Goal: Browse casually

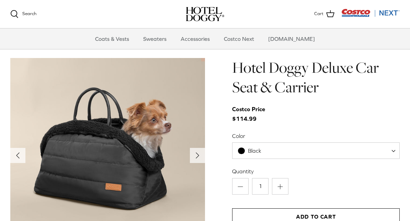
scroll to position [643, 0]
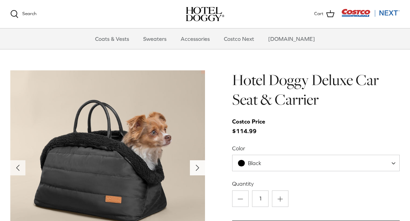
click at [192, 160] on button "Right" at bounding box center [197, 167] width 15 height 15
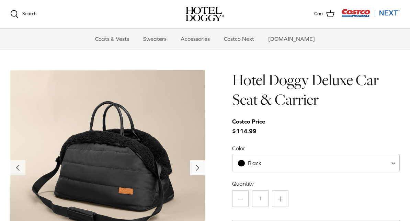
click at [191, 160] on button "Right" at bounding box center [197, 167] width 15 height 15
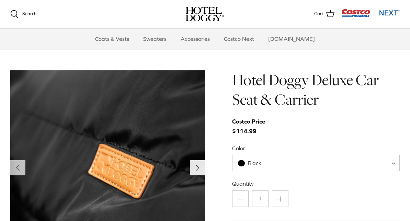
click at [194, 162] on icon "Right" at bounding box center [197, 167] width 11 height 11
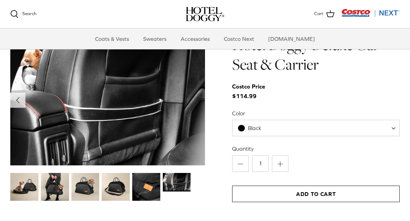
scroll to position [677, 0]
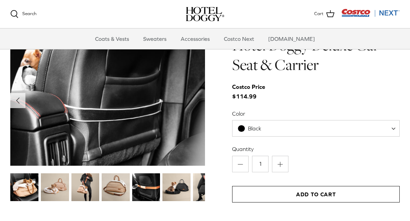
click at [171, 180] on img at bounding box center [176, 187] width 28 height 28
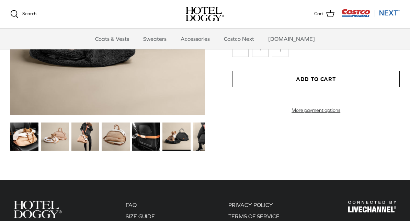
scroll to position [794, 0]
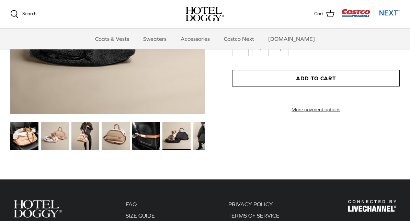
click at [81, 129] on img at bounding box center [85, 136] width 28 height 28
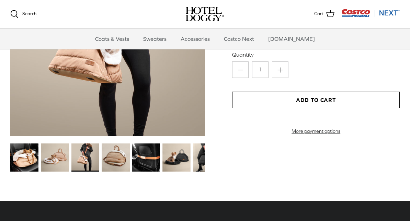
scroll to position [774, 0]
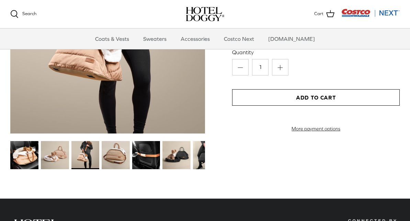
click at [53, 144] on img at bounding box center [55, 155] width 28 height 28
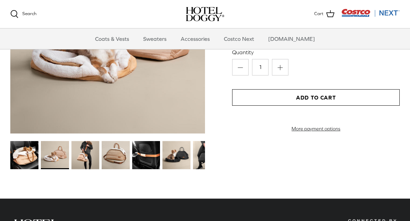
click at [22, 145] on img at bounding box center [24, 155] width 28 height 28
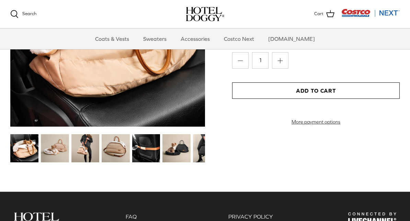
scroll to position [782, 0]
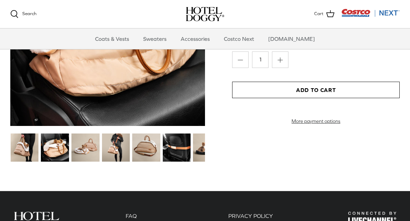
click at [23, 140] on img at bounding box center [25, 148] width 28 height 28
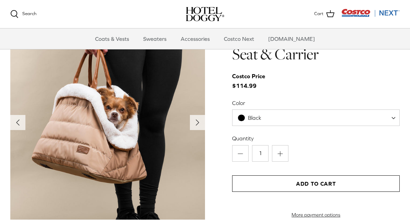
scroll to position [674, 0]
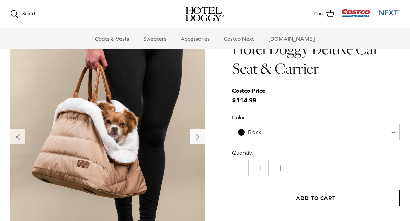
click at [195, 132] on icon "Right" at bounding box center [197, 137] width 11 height 11
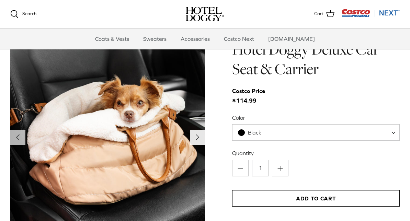
scroll to position [674, 0]
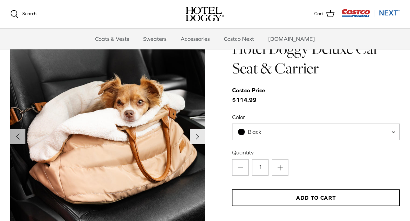
click at [195, 131] on icon "Right" at bounding box center [197, 136] width 11 height 11
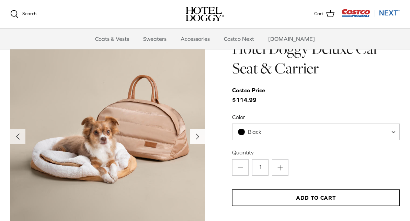
click at [195, 131] on icon "Right" at bounding box center [197, 136] width 11 height 11
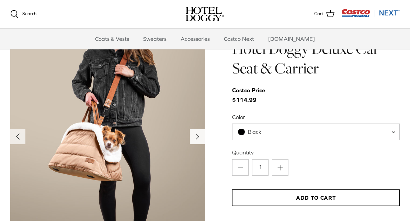
click at [191, 130] on button "Right" at bounding box center [197, 136] width 15 height 15
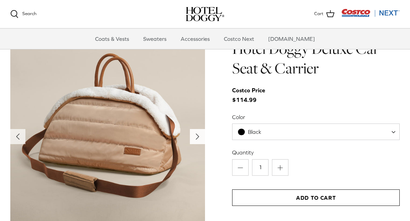
click at [199, 131] on icon "Right" at bounding box center [197, 136] width 11 height 11
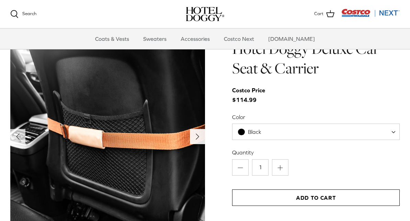
click at [194, 131] on icon "Right" at bounding box center [197, 136] width 11 height 11
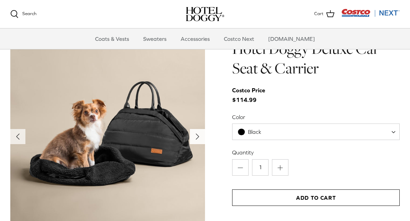
click at [191, 131] on button "Right" at bounding box center [197, 136] width 15 height 15
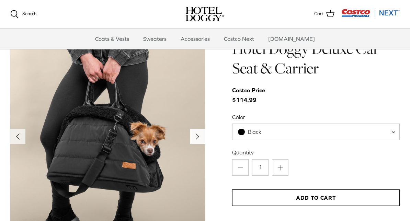
click at [195, 132] on icon "Right" at bounding box center [197, 136] width 11 height 11
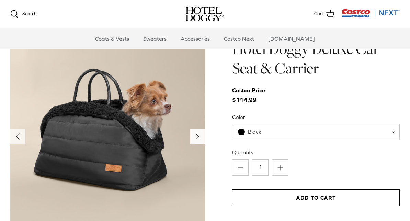
click at [191, 130] on button "Right" at bounding box center [197, 136] width 15 height 15
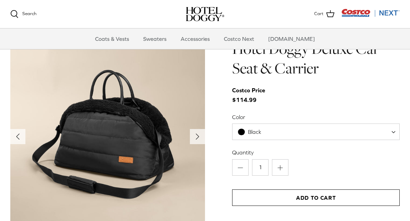
click at [187, 128] on img at bounding box center [107, 136] width 195 height 195
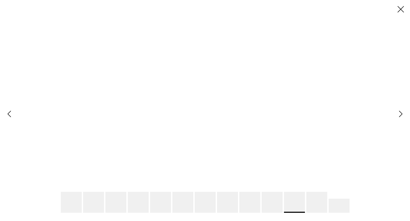
scroll to position [0, 0]
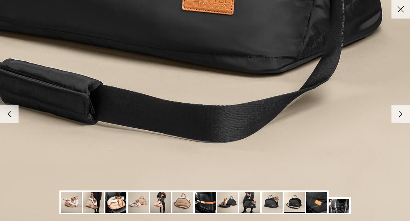
click at [293, 199] on img at bounding box center [294, 202] width 21 height 21
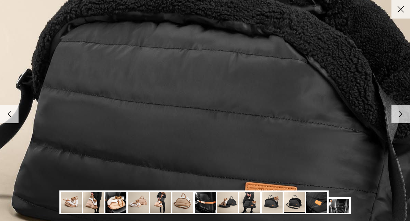
click at [322, 213] on img at bounding box center [316, 202] width 21 height 21
